Goal: Transaction & Acquisition: Book appointment/travel/reservation

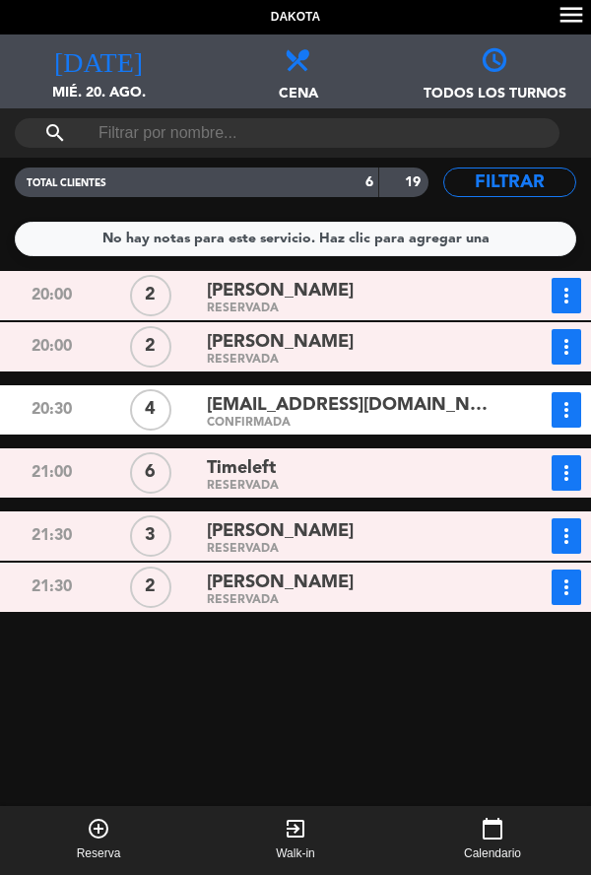
scroll to position [15, 0]
click at [103, 57] on div "[DATE] mié. 20. ago. [DATE]" at bounding box center [98, 71] width 197 height 74
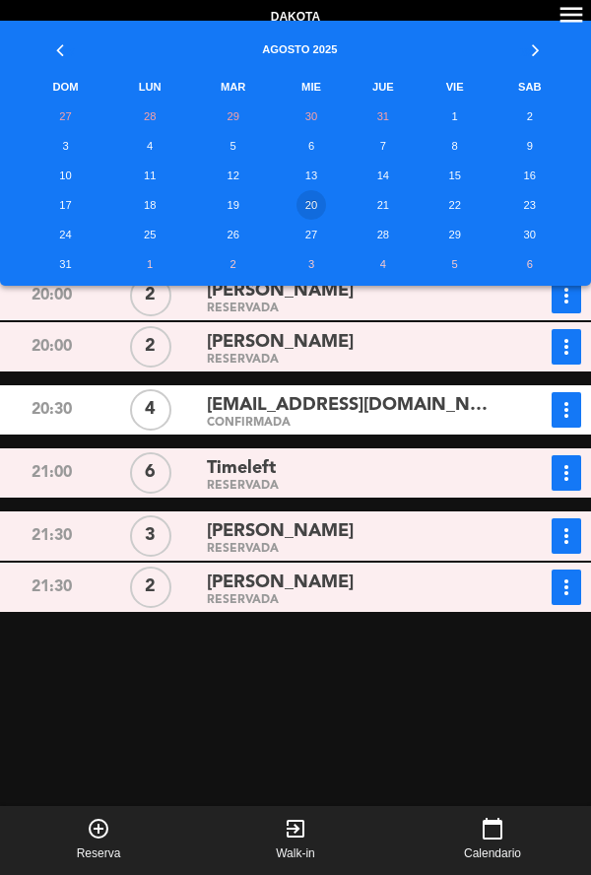
click at [367, 224] on td "28" at bounding box center [383, 235] width 75 height 30
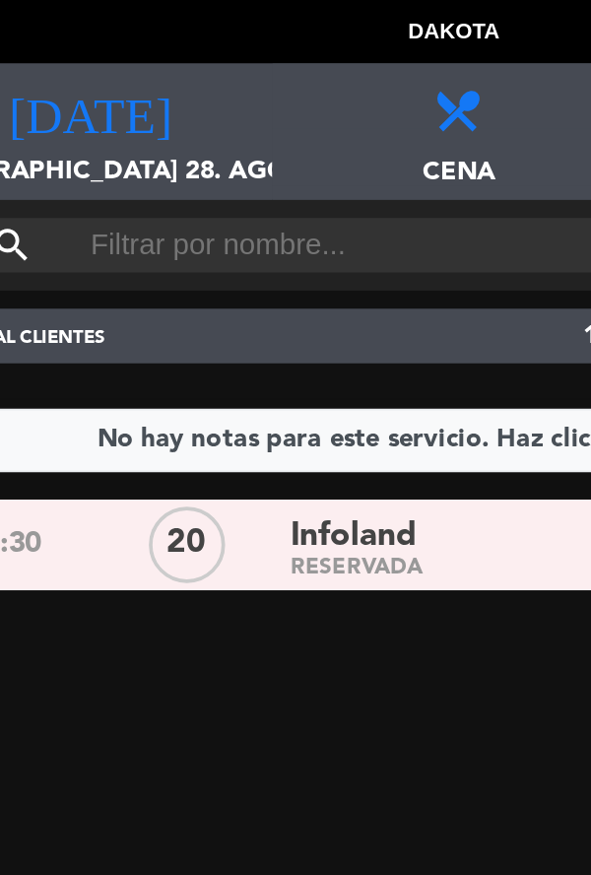
scroll to position [0, 0]
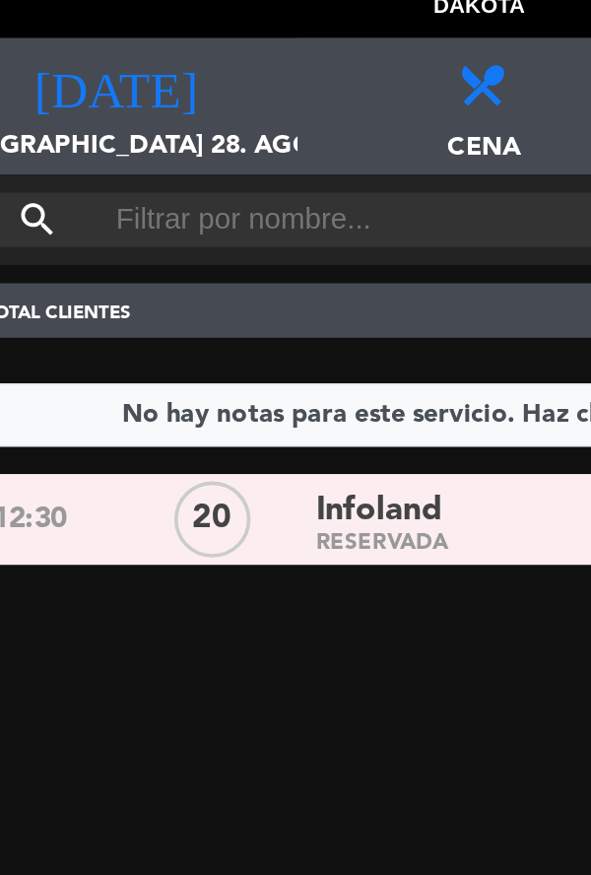
click at [105, 71] on icon "[DATE]" at bounding box center [98, 58] width 89 height 28
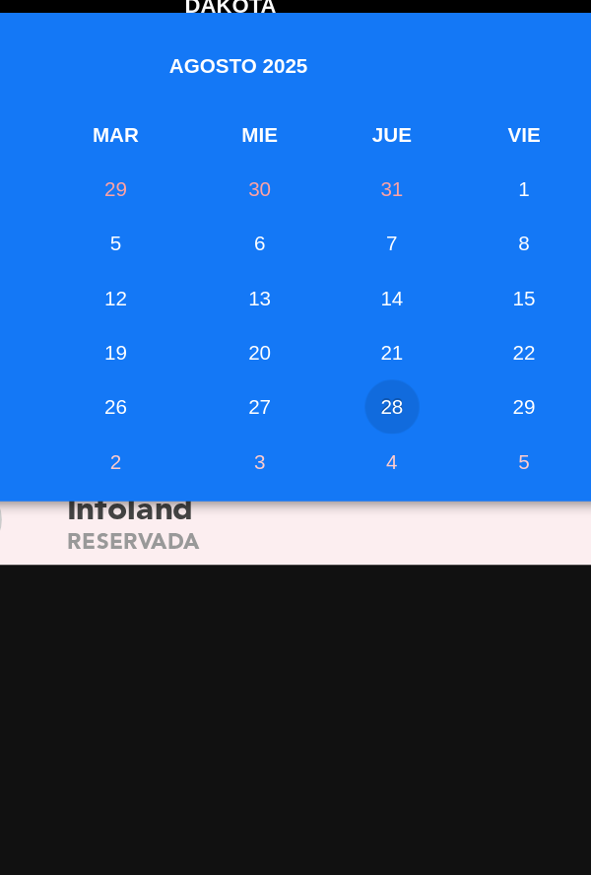
click at [385, 214] on td "21" at bounding box center [383, 205] width 75 height 30
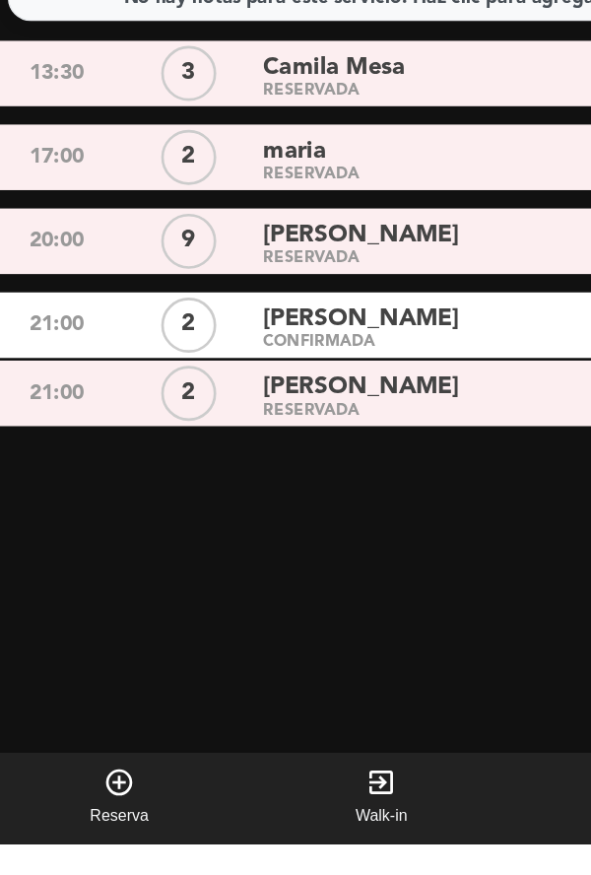
click at [94, 874] on button "add_circle_outline Reserva" at bounding box center [98, 840] width 197 height 69
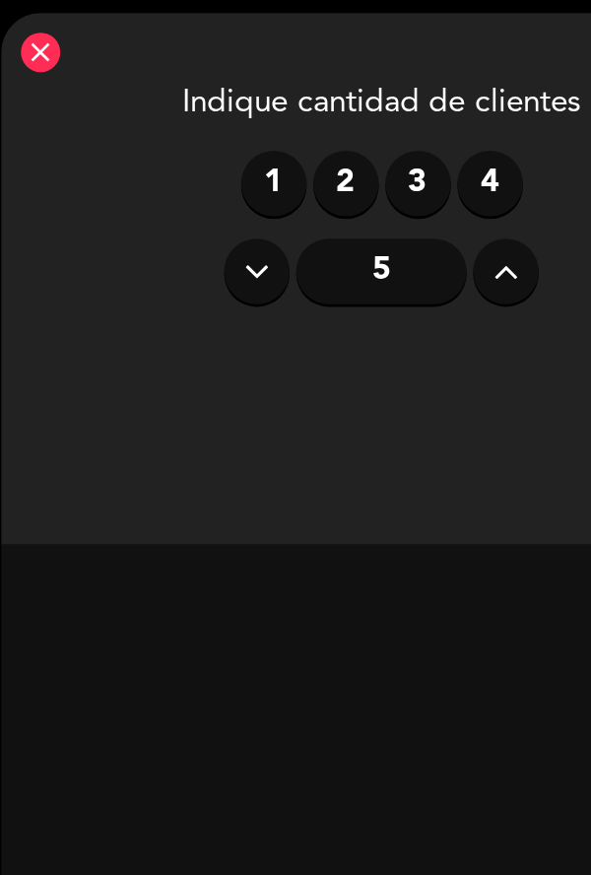
click at [268, 141] on label "2" at bounding box center [268, 137] width 49 height 49
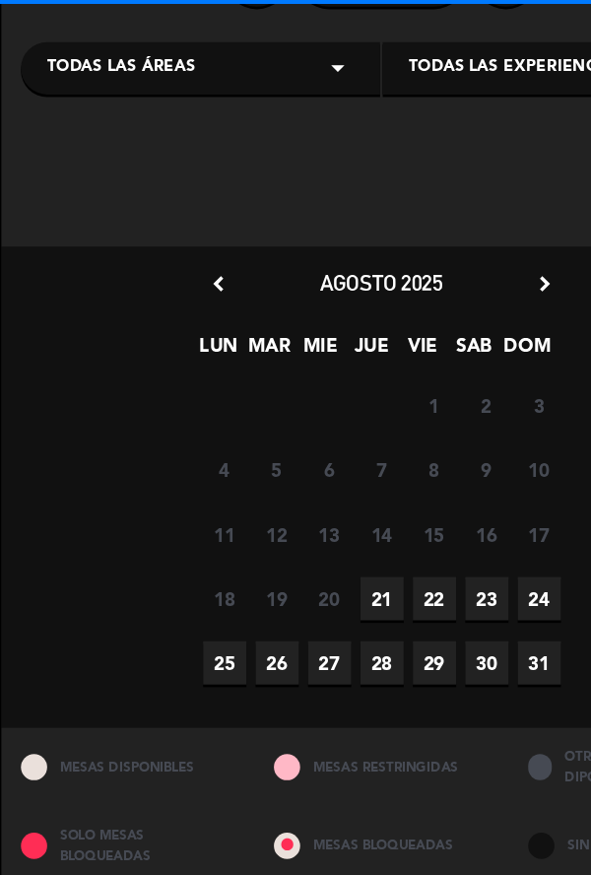
scroll to position [228, 0]
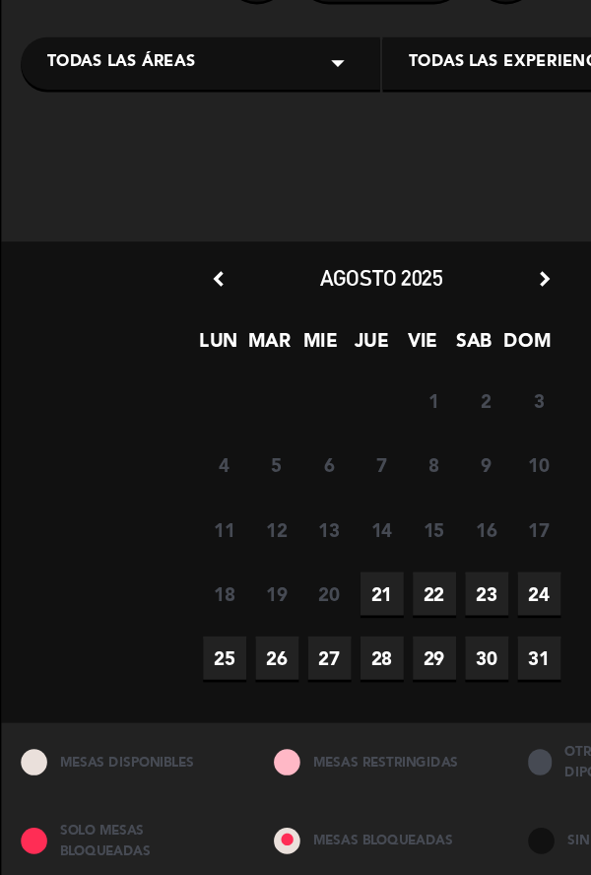
click at [289, 450] on span "21" at bounding box center [296, 446] width 33 height 33
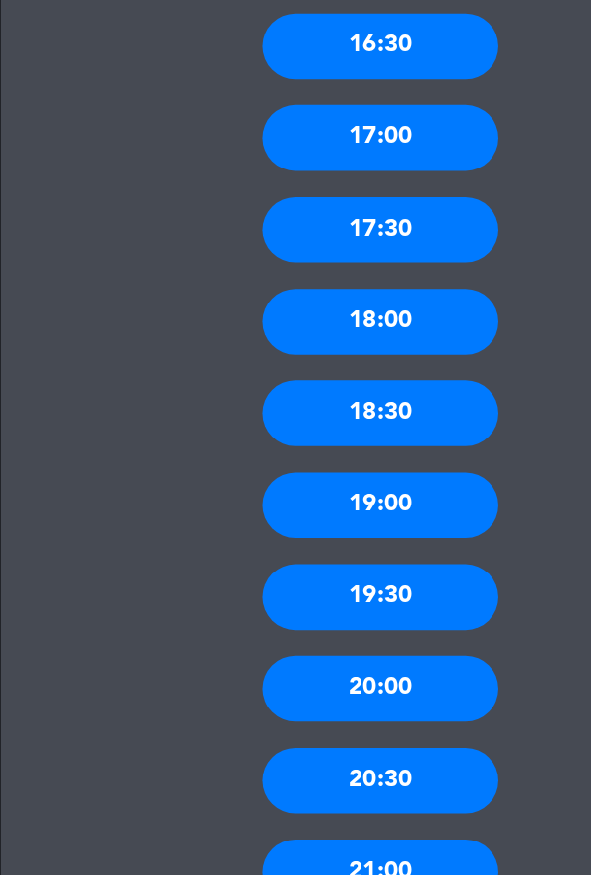
scroll to position [1136, 0]
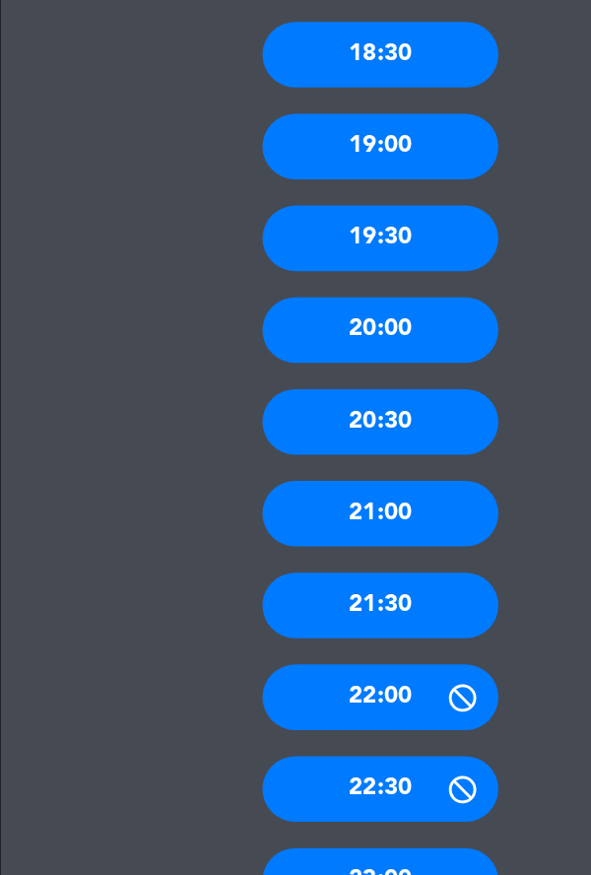
click at [310, 523] on div "20:30" at bounding box center [295, 534] width 177 height 49
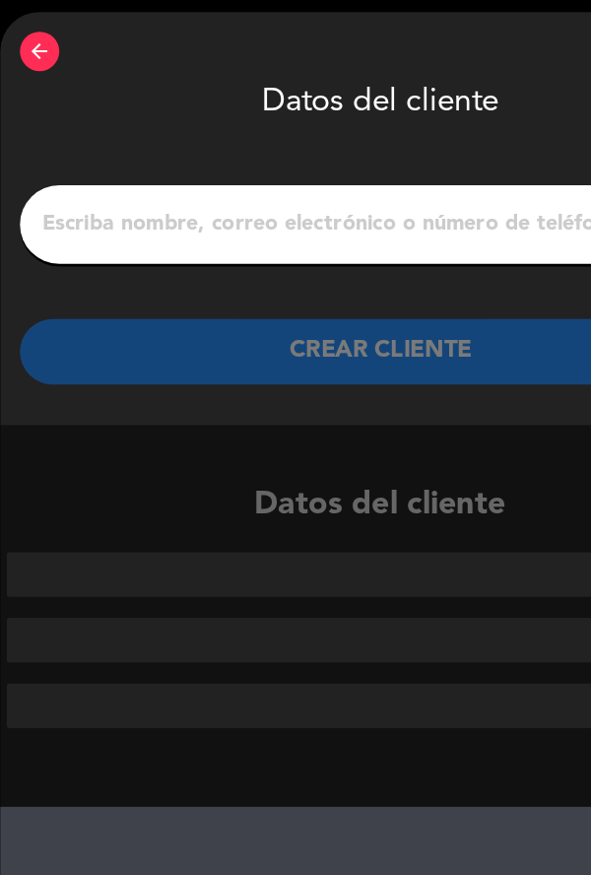
scroll to position [0, 0]
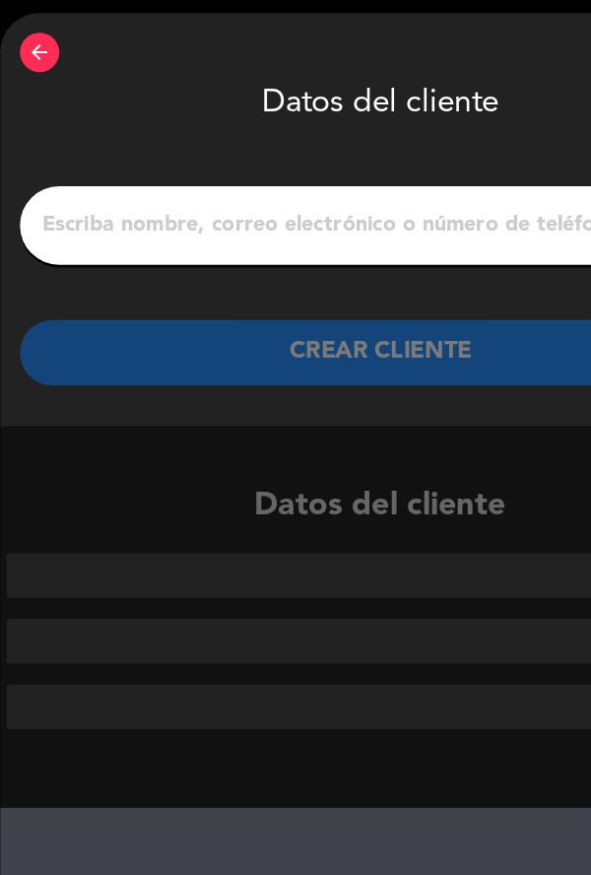
click at [149, 156] on input "1" at bounding box center [295, 170] width 513 height 28
click at [101, 163] on input "1" at bounding box center [295, 170] width 513 height 28
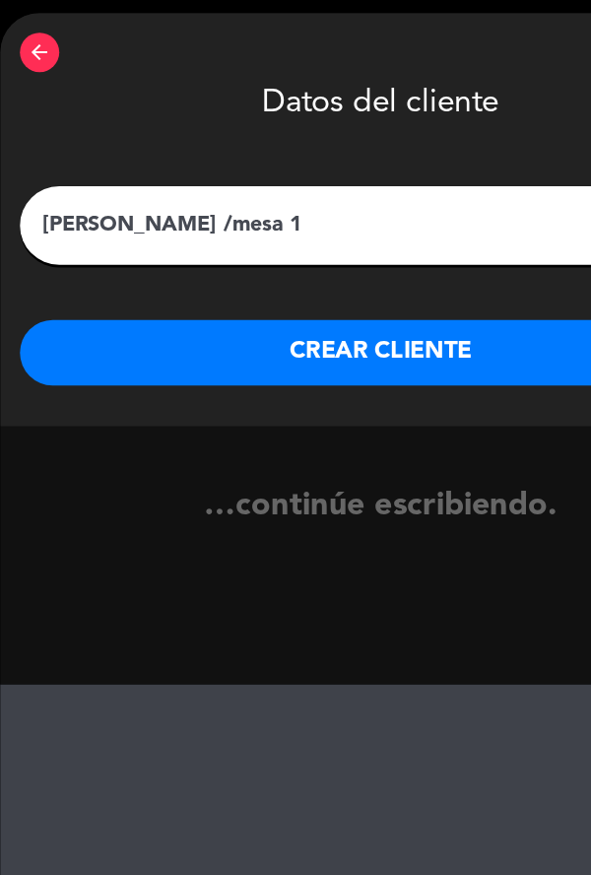
type input "[PERSON_NAME] /mesa 14"
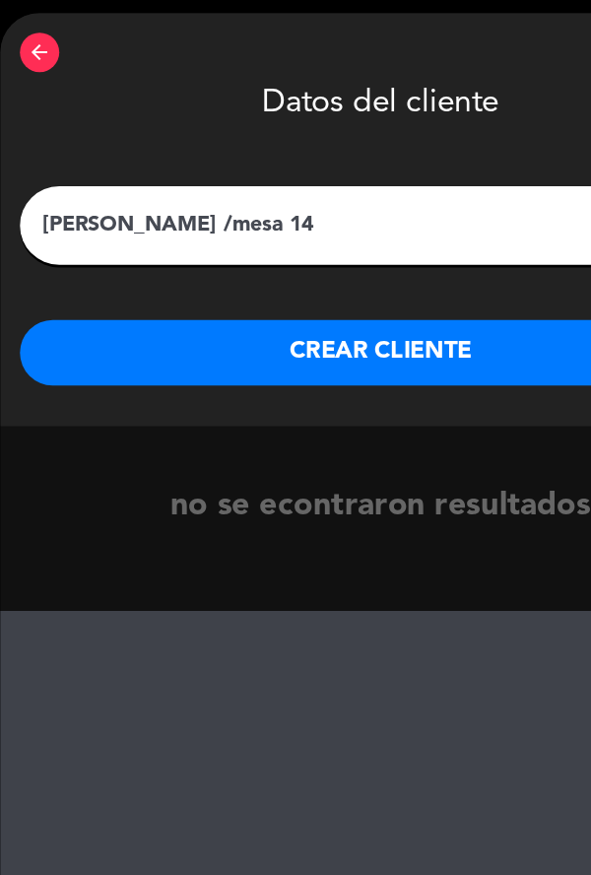
click at [361, 254] on button "CREAR CLIENTE" at bounding box center [296, 264] width 542 height 49
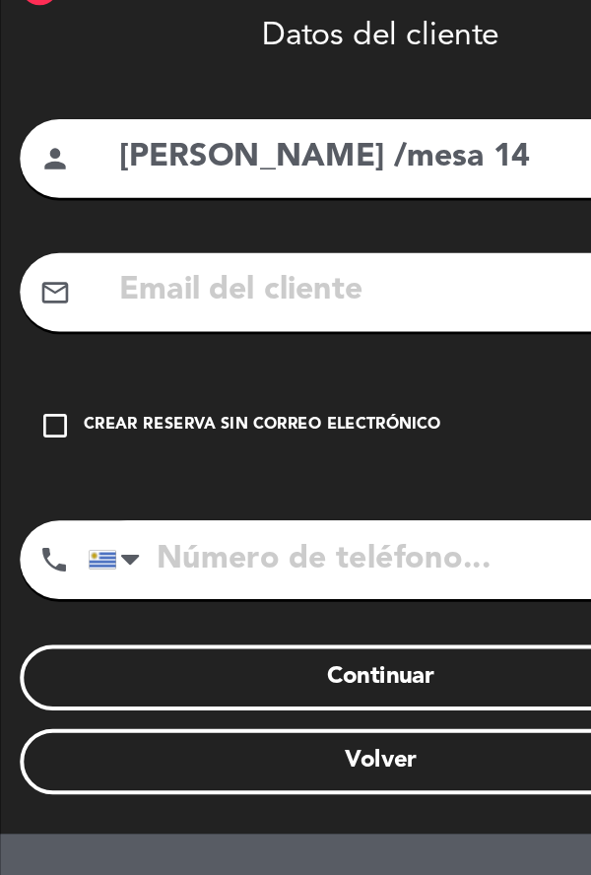
scroll to position [84, 0]
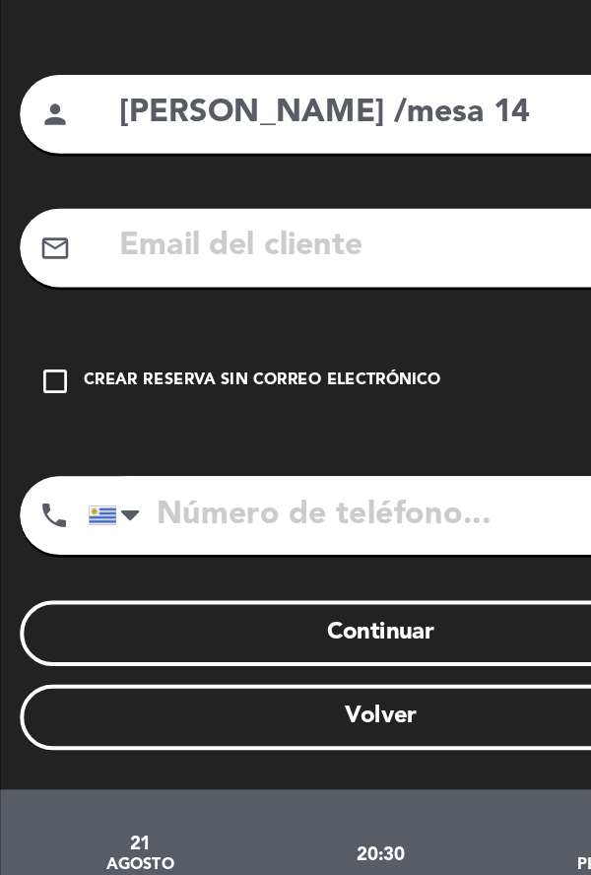
click at [53, 283] on icon "check_box_outline_blank" at bounding box center [51, 287] width 24 height 24
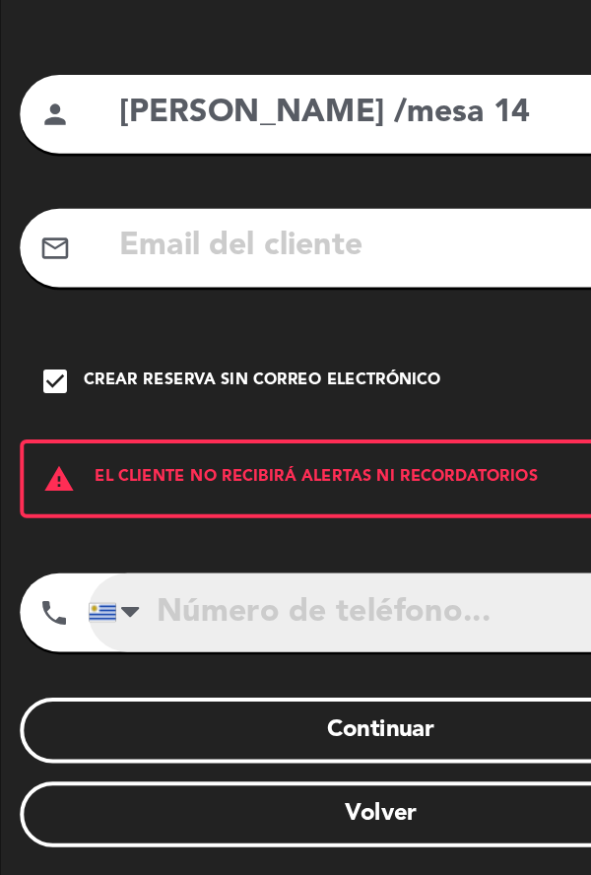
click at [207, 464] on input "tel" at bounding box center [321, 460] width 491 height 59
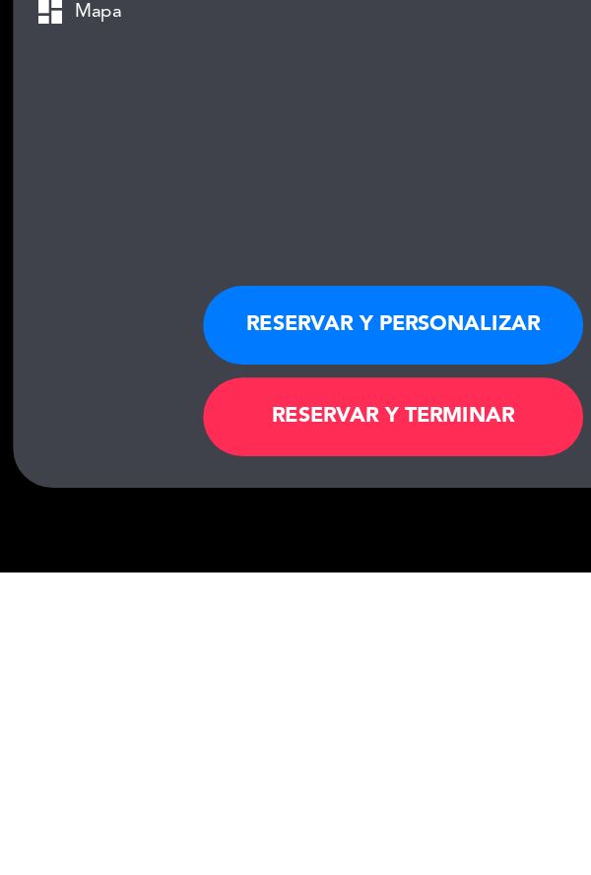
scroll to position [95, 0]
type input "094052698"
click at [332, 729] on button "RESERVAR Y TERMINAR" at bounding box center [296, 758] width 286 height 59
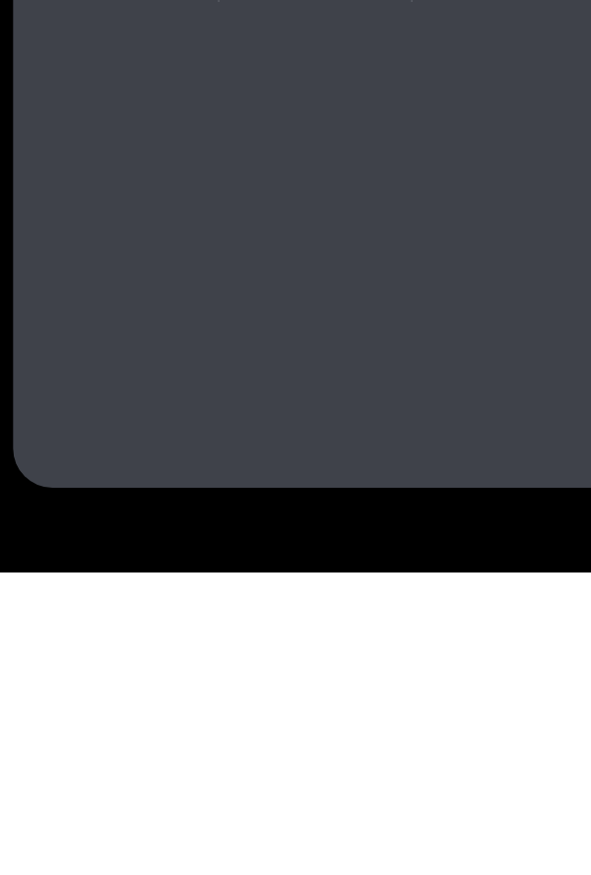
scroll to position [0, 0]
